Goal: Task Accomplishment & Management: Complete application form

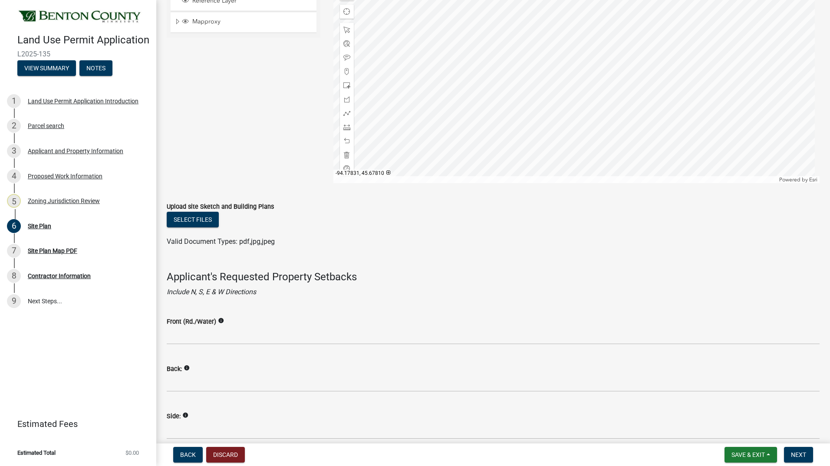
scroll to position [391, 0]
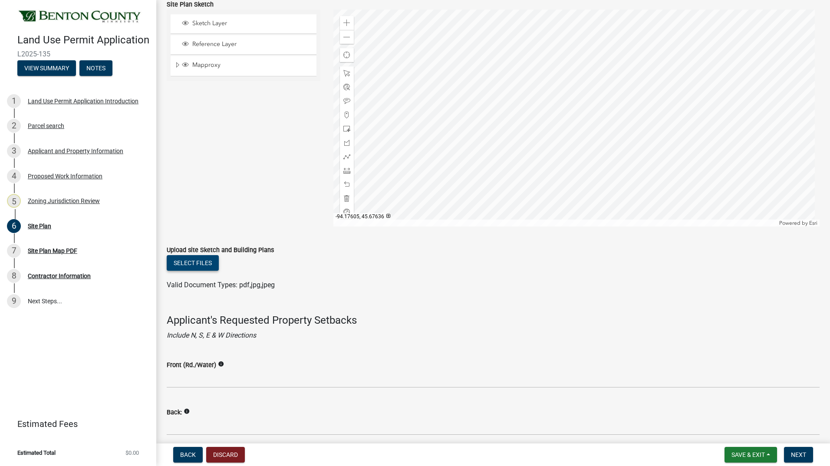
click at [195, 263] on button "Select files" at bounding box center [193, 263] width 52 height 16
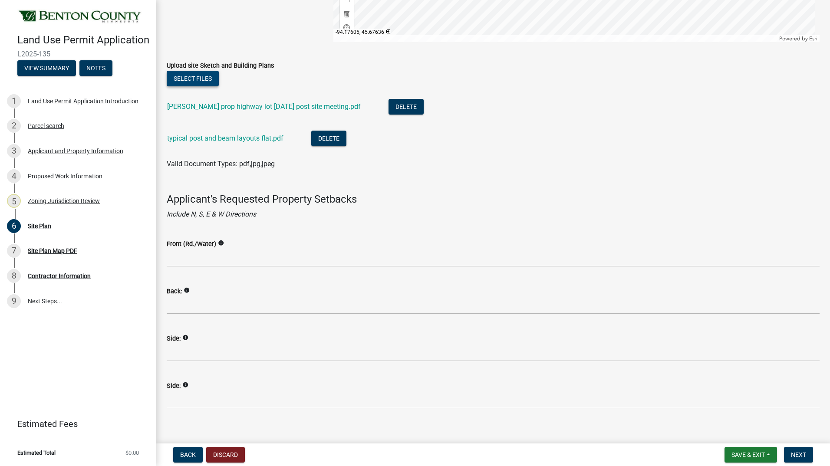
scroll to position [585, 0]
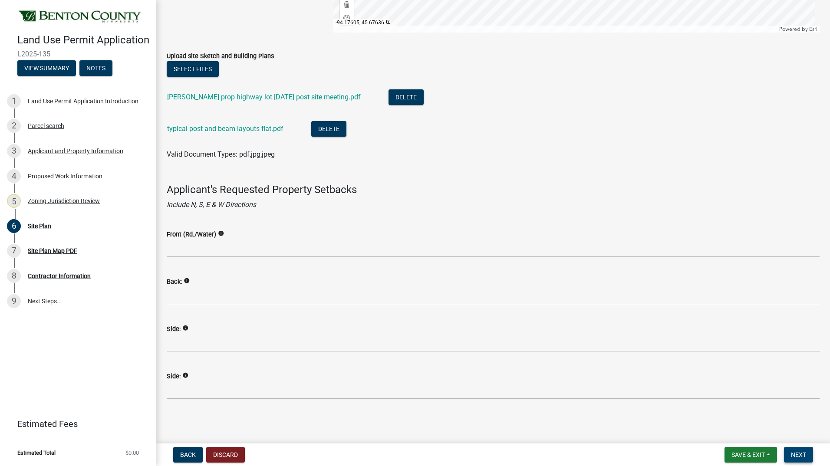
drag, startPoint x: 795, startPoint y: 452, endPoint x: 786, endPoint y: 449, distance: 10.0
click at [795, 452] on span "Next" at bounding box center [798, 455] width 15 height 7
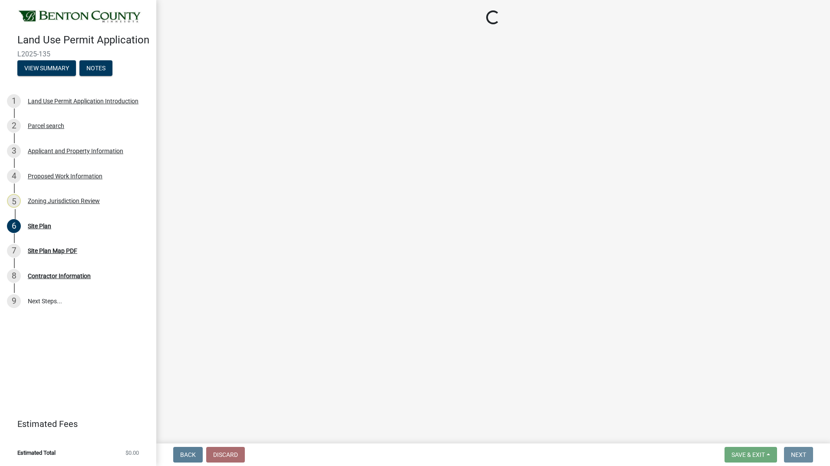
scroll to position [0, 0]
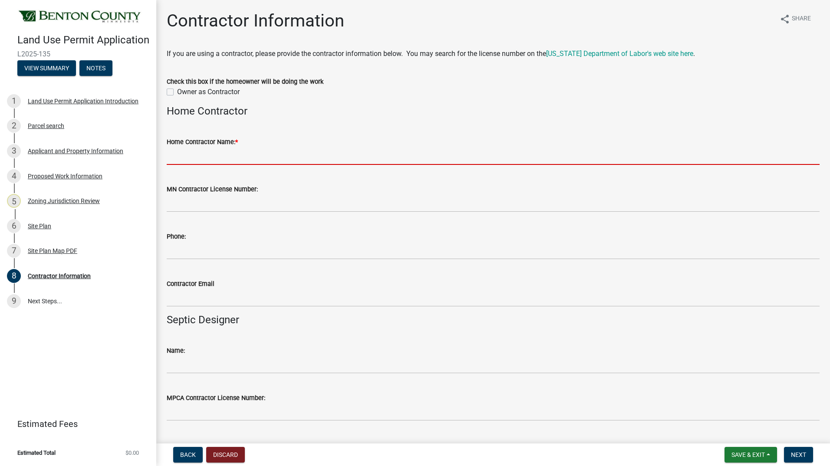
click at [218, 159] on input "Home Contractor Name: *" at bounding box center [493, 156] width 653 height 18
type input "Infinity Homes"
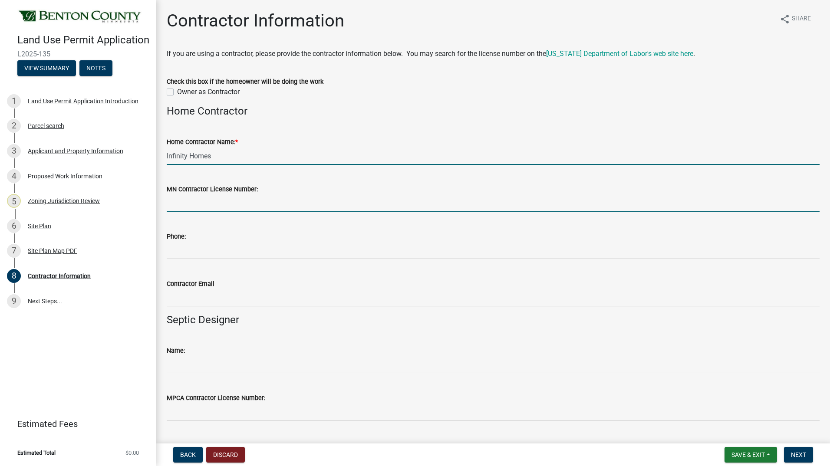
type input "BC315574"
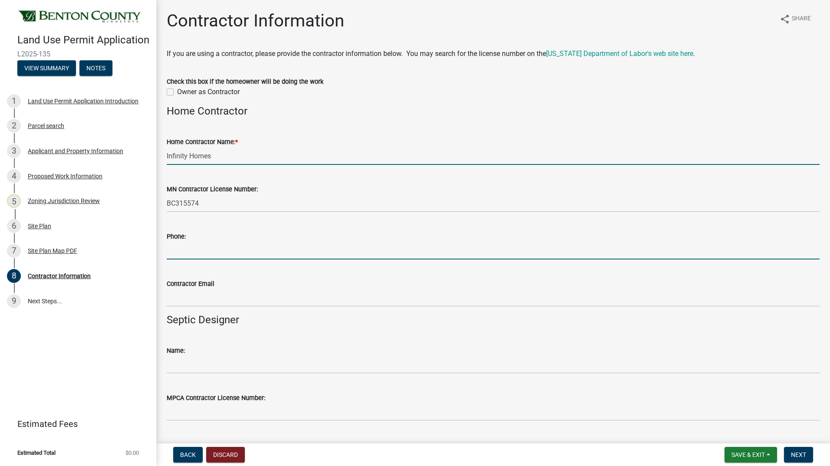
type input "[PHONE_NUMBER]"
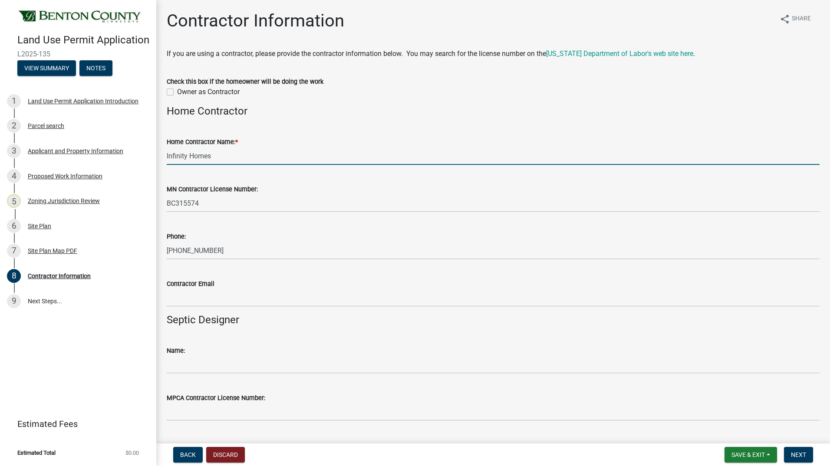
type input "[PERSON_NAME][EMAIL_ADDRESS][DOMAIN_NAME]"
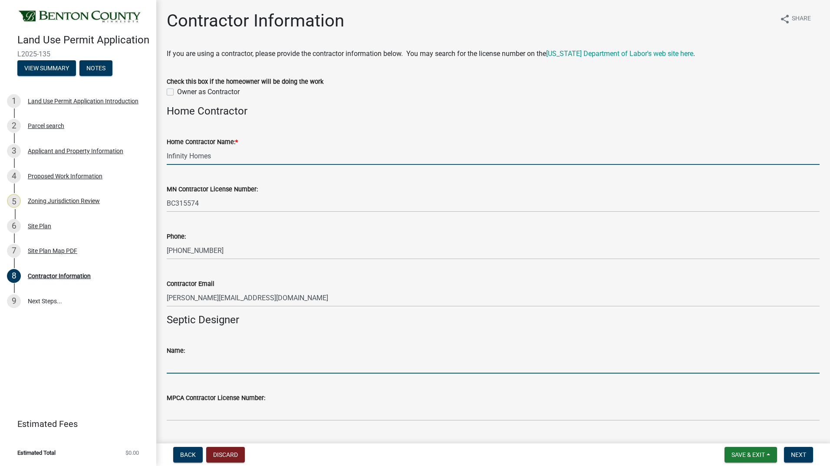
type input "Watab inc."
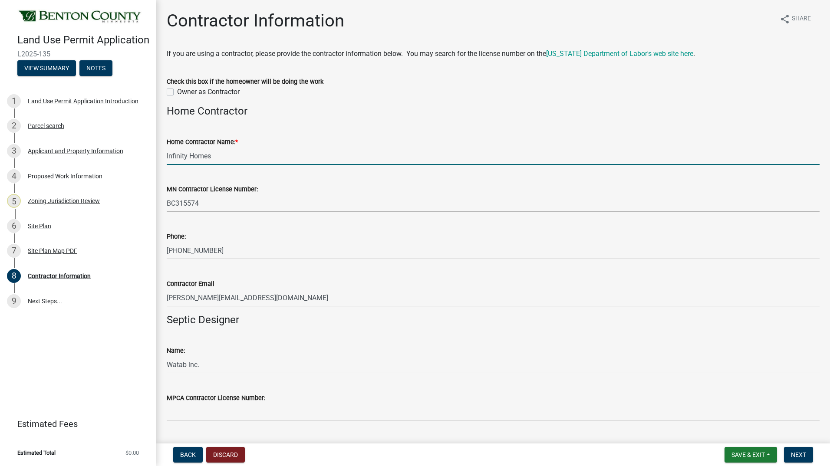
type input "Diggers Inc."
type input "[PHONE_NUMBER]"
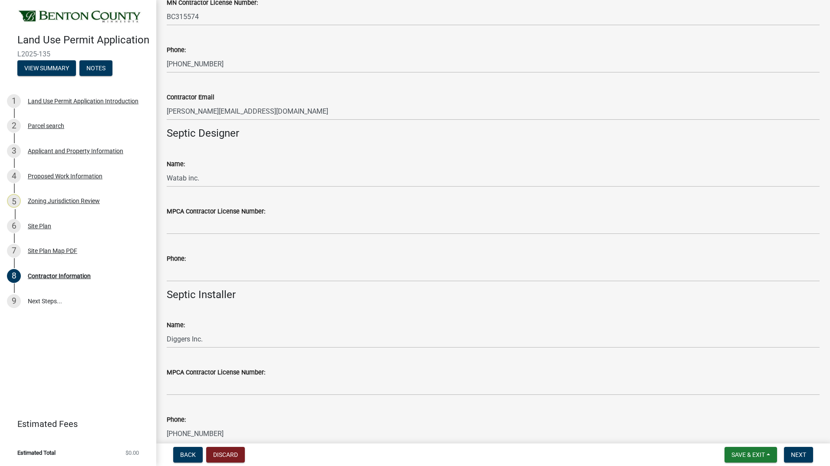
scroll to position [230, 0]
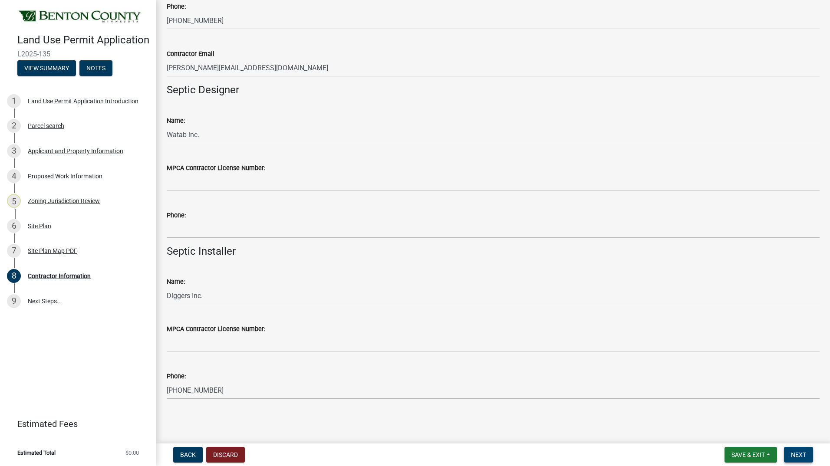
click at [795, 455] on span "Next" at bounding box center [798, 455] width 15 height 7
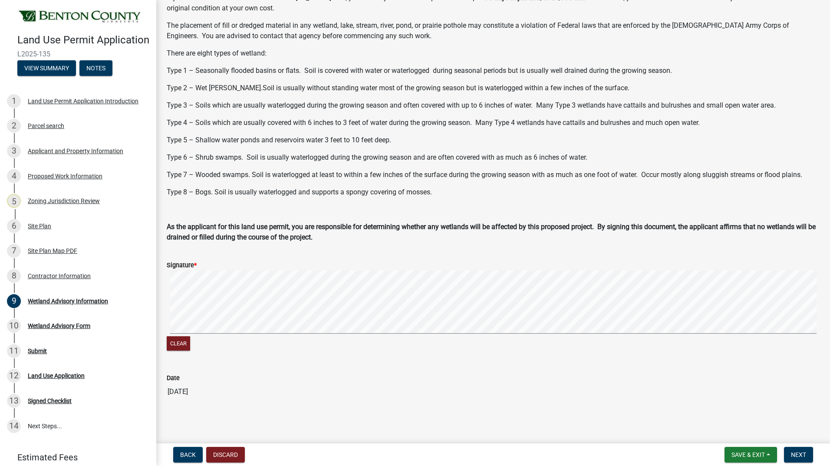
scroll to position [158, 0]
click at [792, 452] on span "Next" at bounding box center [798, 455] width 15 height 7
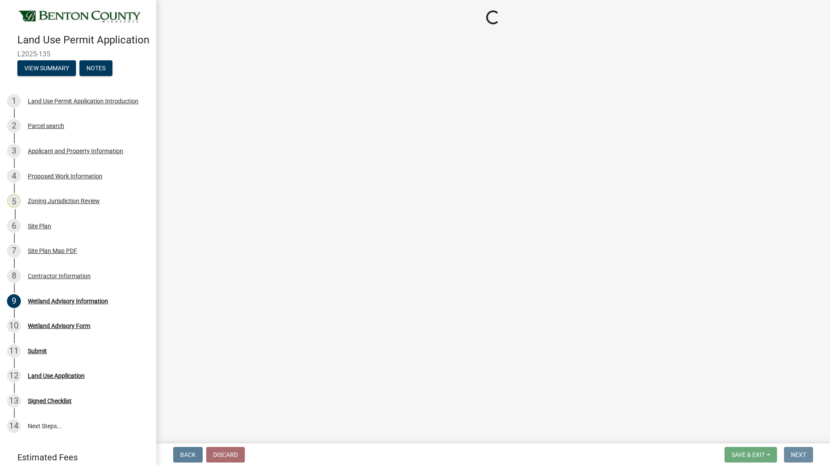
scroll to position [0, 0]
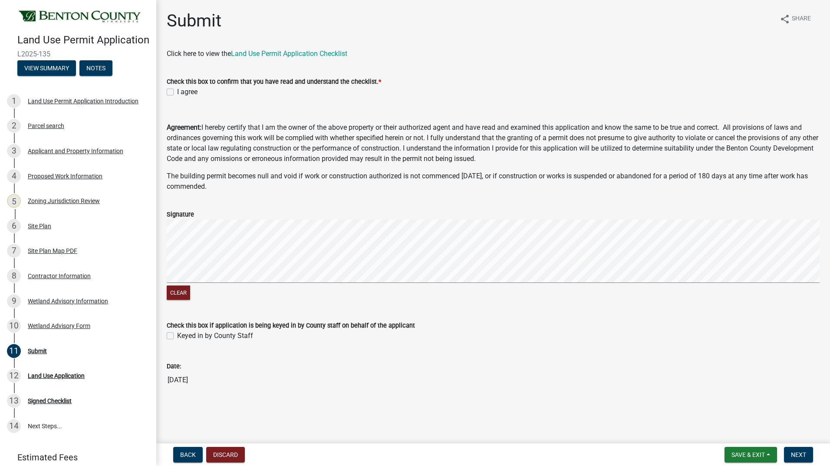
click at [177, 91] on label "I agree" at bounding box center [187, 92] width 20 height 10
click at [177, 91] on input "I agree" at bounding box center [180, 90] width 6 height 6
checkbox input "true"
click at [195, 198] on wm-data-entity-input-list "Click here to view the Land Use Permit Application Checklist Check this box to …" at bounding box center [493, 222] width 653 height 347
click at [808, 455] on button "Next" at bounding box center [798, 455] width 29 height 16
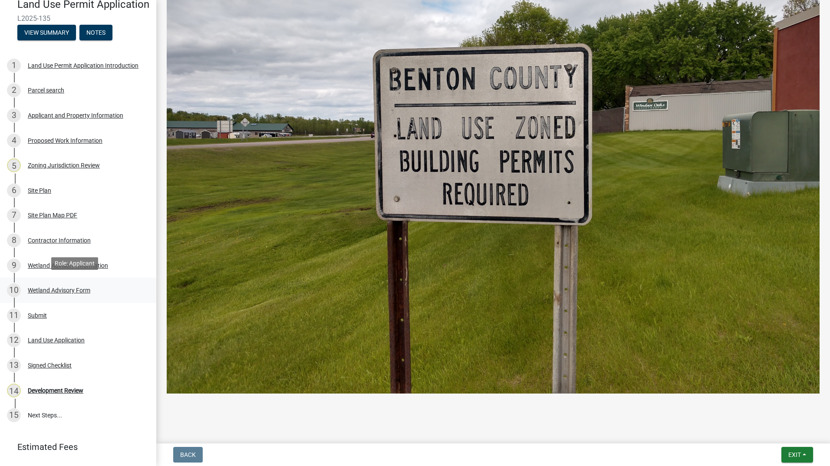
scroll to position [70, 0]
